Goal: Information Seeking & Learning: Find specific fact

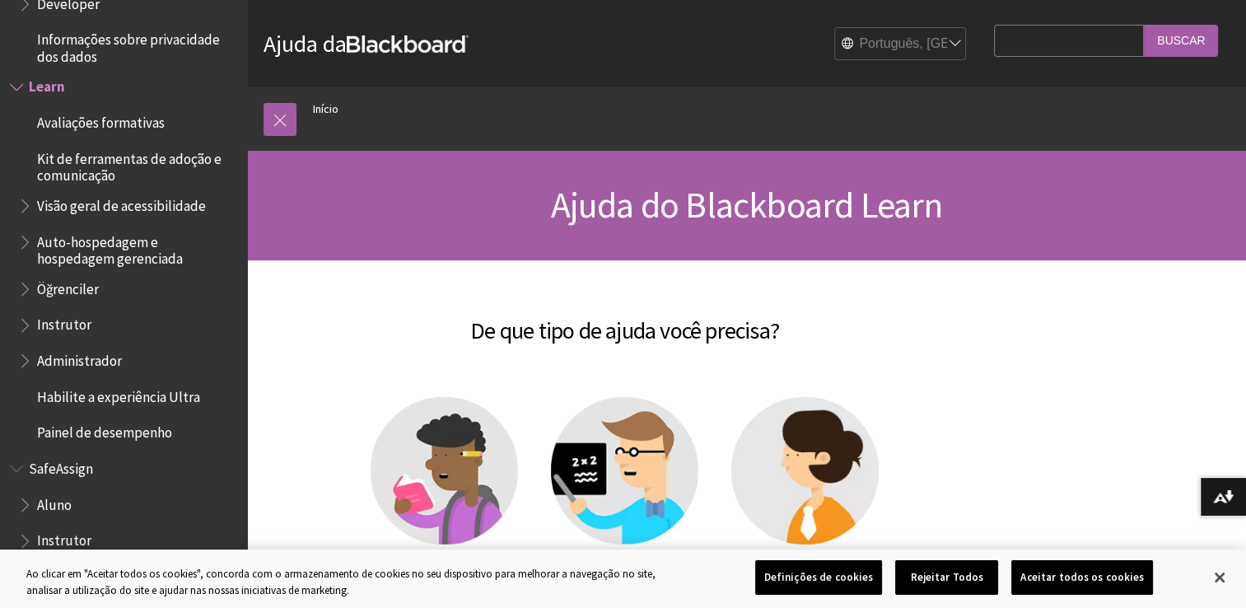
click at [1062, 37] on input "Search Query" at bounding box center [1069, 41] width 150 height 32
type input "esqueci a senha"
click at [1192, 35] on input "Buscar" at bounding box center [1181, 41] width 74 height 32
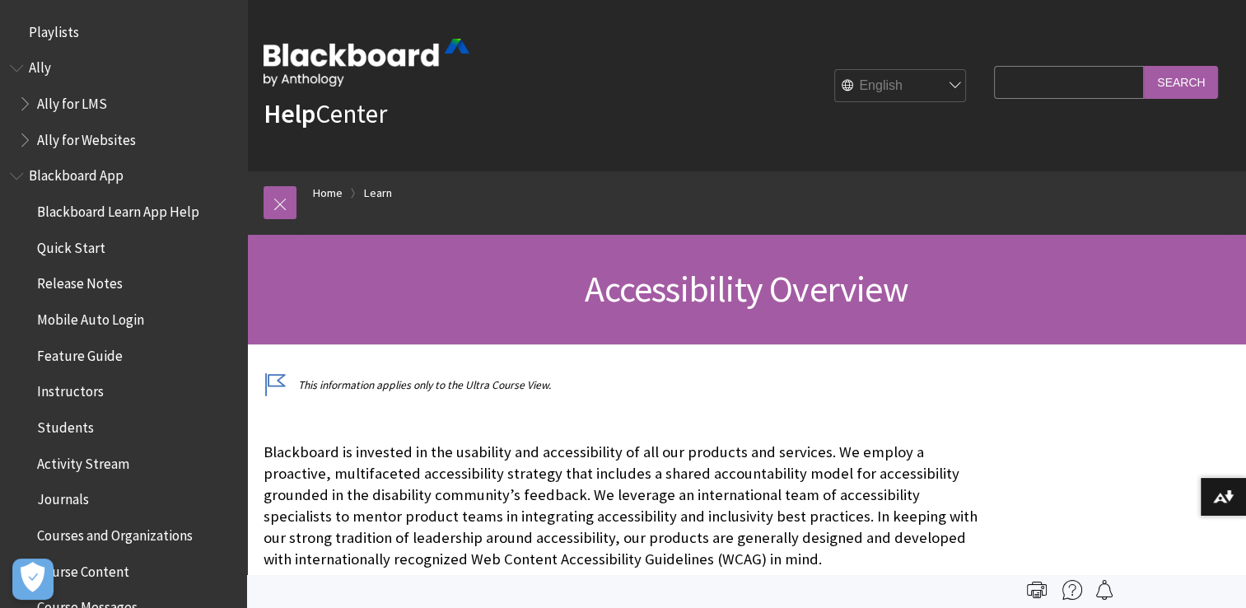
scroll to position [1431, 0]
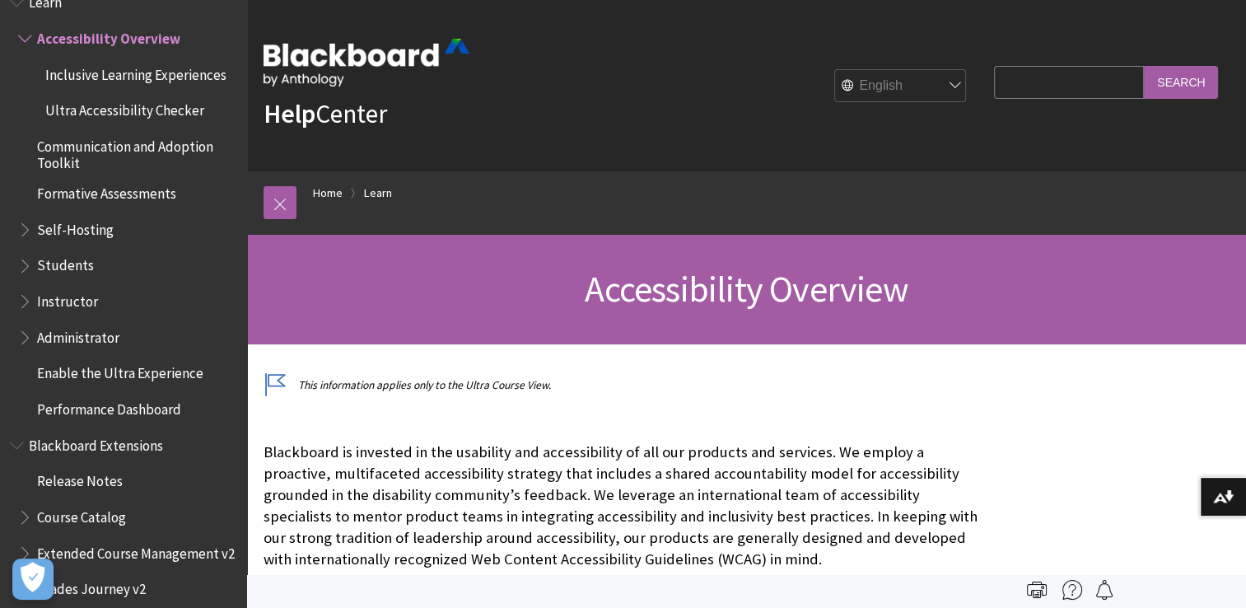
click at [656, 151] on div "Help Center English عربية Català Cymraeg Deutsch Español Suomi Français עברית I…" at bounding box center [746, 85] width 999 height 171
click at [938, 84] on select "English عربية Català Cymraeg Deutsch Español Suomi Français עברית Italiano 日本語 …" at bounding box center [901, 86] width 132 height 33
select select "/pt-br/Learn/Accessibility_Overview"
click at [835, 70] on select "English عربية Català Cymraeg Deutsch Español Suomi Français עברית Italiano 日本語 …" at bounding box center [901, 86] width 132 height 33
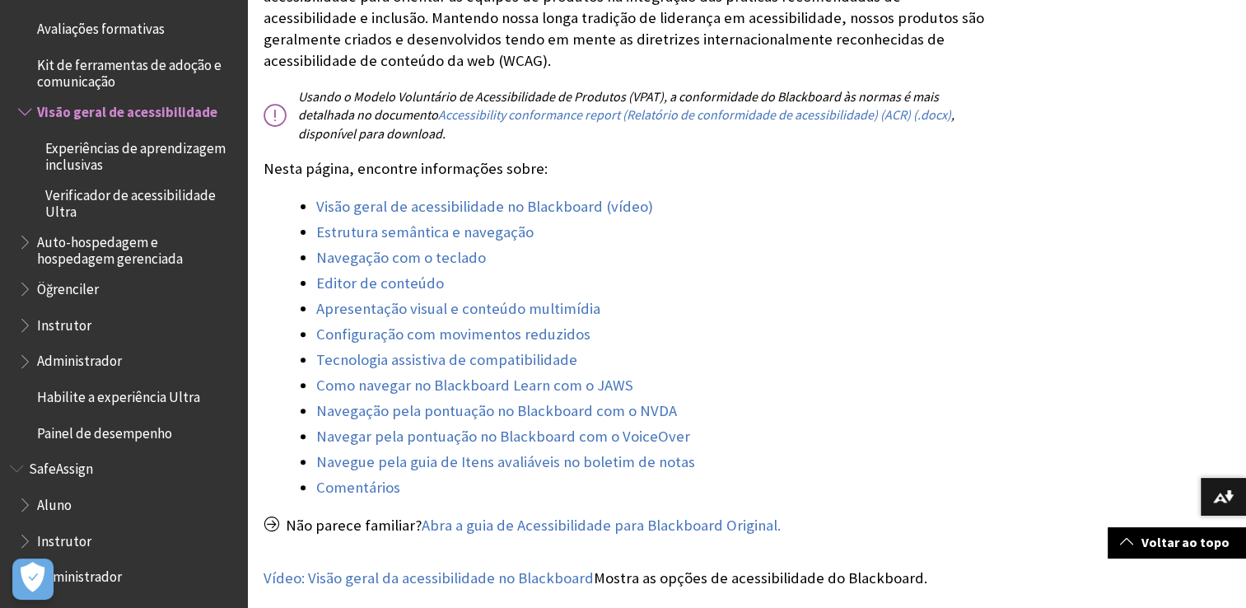
scroll to position [461, 0]
